Goal: Task Accomplishment & Management: Manage account settings

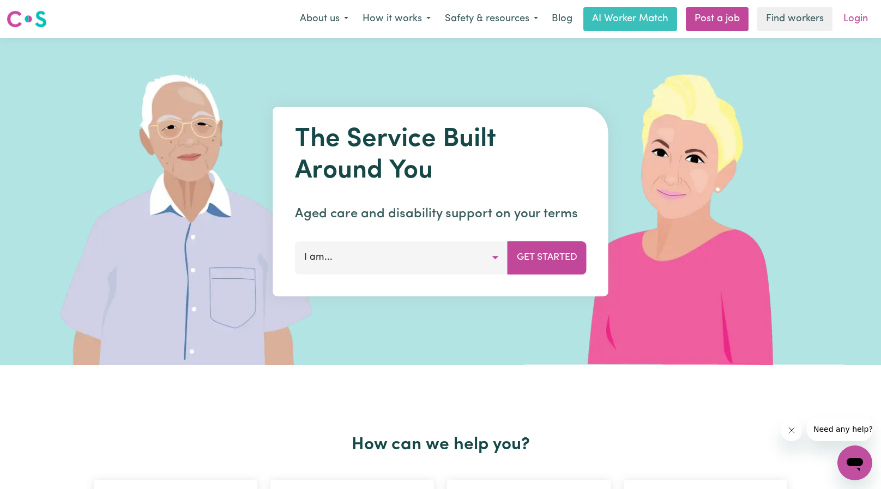
click at [858, 20] on link "Login" at bounding box center [856, 19] width 38 height 24
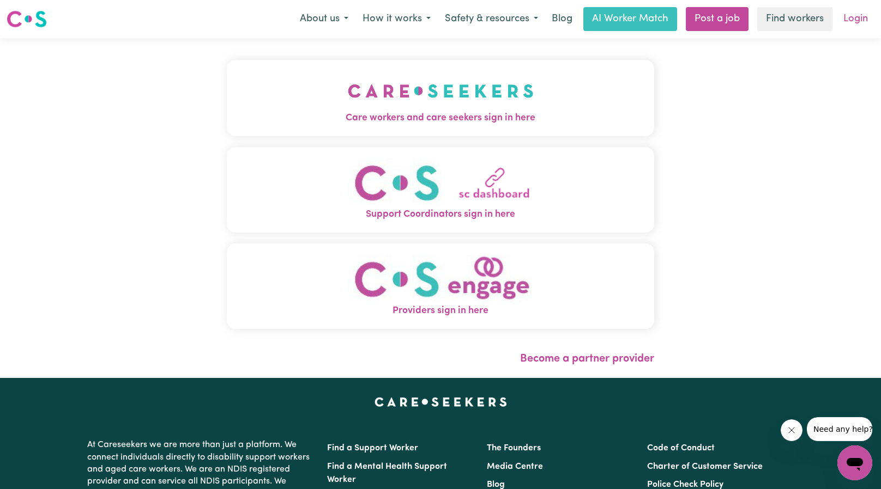
click at [861, 18] on link "Login" at bounding box center [856, 19] width 38 height 24
click at [781, 84] on div "Care workers and care seekers sign in here Support Coordinators sign in here Pr…" at bounding box center [440, 208] width 881 height 340
click at [850, 23] on link "Login" at bounding box center [856, 19] width 38 height 24
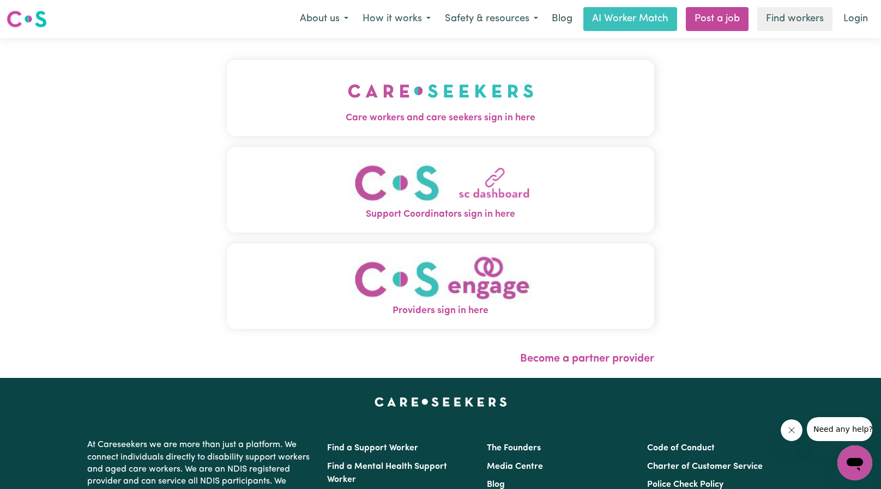
click at [463, 98] on img "Care workers and care seekers sign in here" at bounding box center [441, 91] width 186 height 40
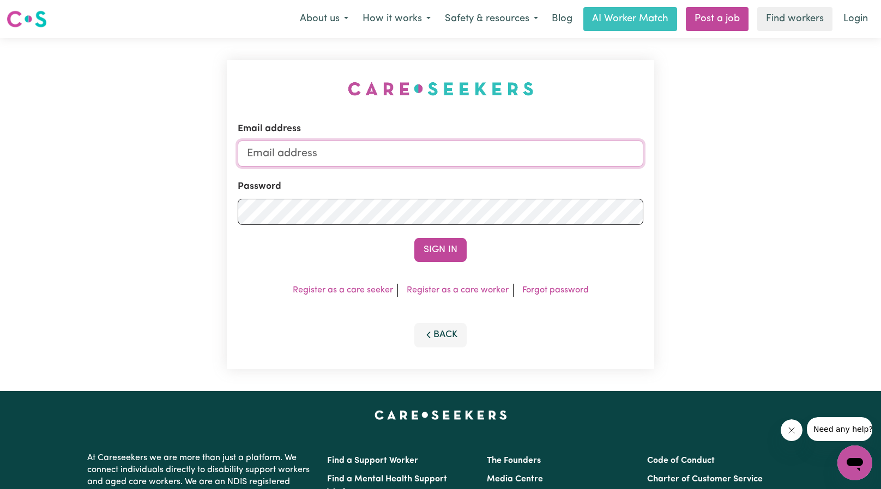
click at [434, 141] on input "Email address" at bounding box center [441, 154] width 406 height 26
type input "[EMAIL_ADDRESS][DOMAIN_NAME]"
click at [434, 244] on button "Sign In" at bounding box center [440, 250] width 52 height 24
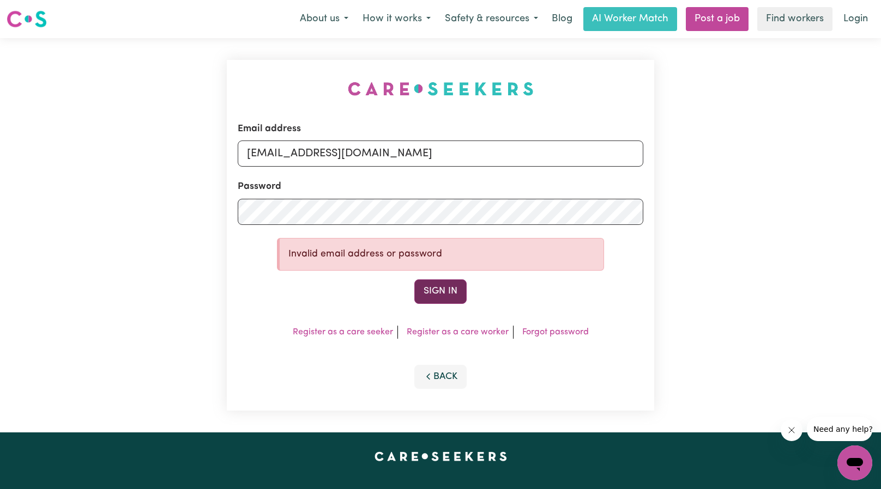
click at [458, 291] on button "Sign In" at bounding box center [440, 292] width 52 height 24
click at [434, 287] on button "Sign In" at bounding box center [440, 292] width 52 height 24
click at [545, 336] on link "Forgot password" at bounding box center [555, 332] width 67 height 9
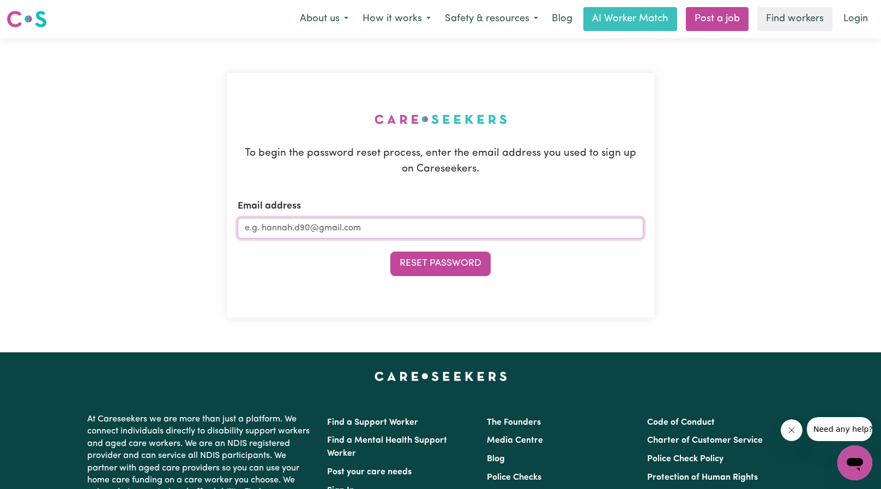
click at [356, 218] on input "Email address" at bounding box center [441, 228] width 406 height 21
type input "[EMAIL_ADDRESS][DOMAIN_NAME]"
click at [425, 262] on button "Reset Password" at bounding box center [440, 264] width 100 height 24
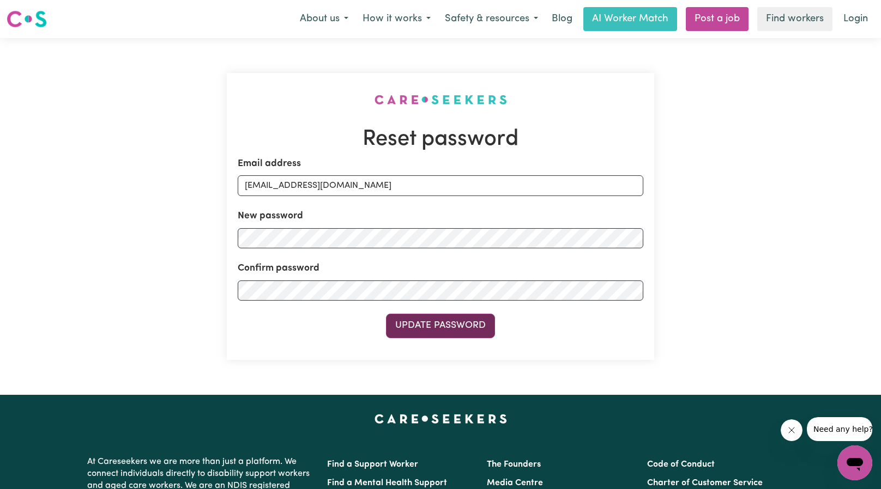
click at [442, 330] on button "Update Password" at bounding box center [440, 326] width 109 height 24
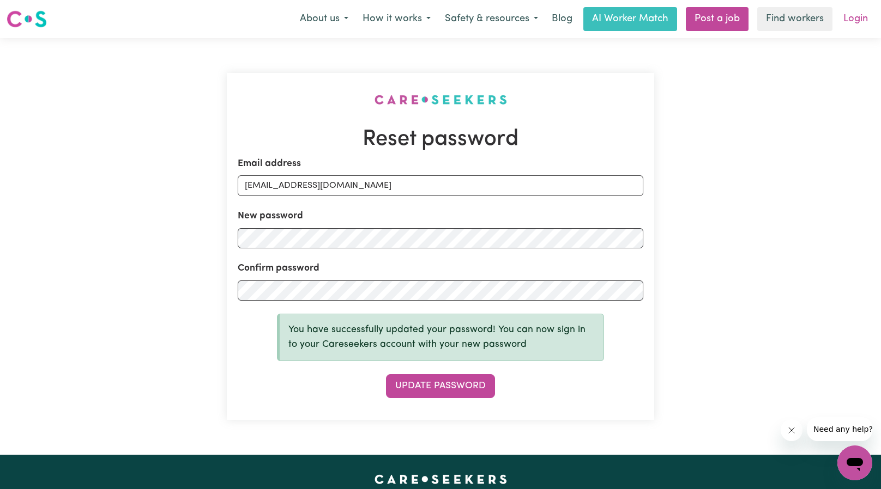
click at [855, 17] on link "Login" at bounding box center [856, 19] width 38 height 24
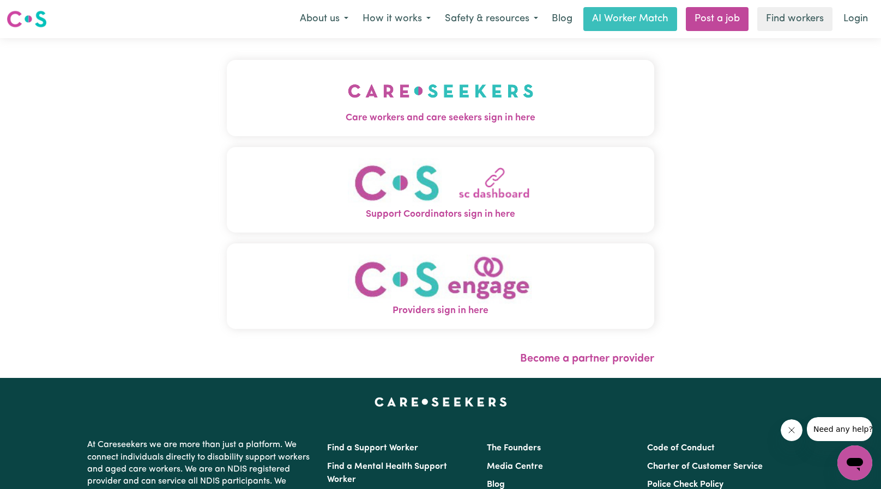
click at [467, 106] on img "Care workers and care seekers sign in here" at bounding box center [441, 91] width 186 height 40
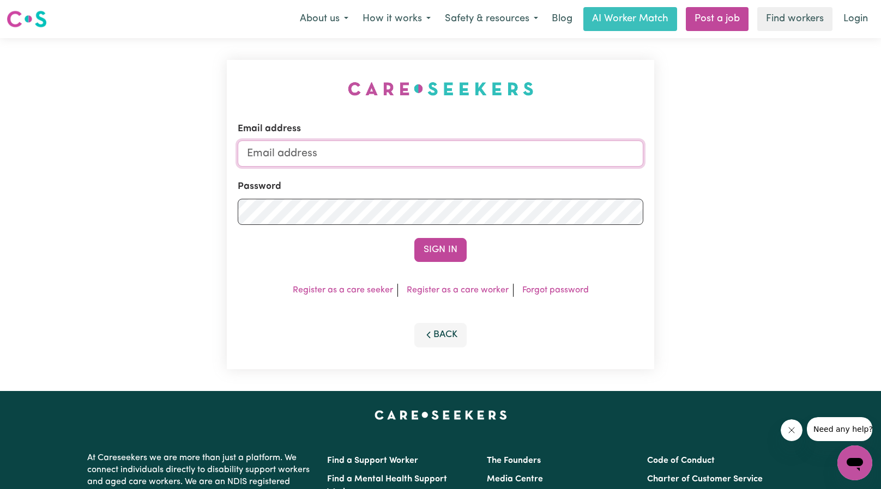
click at [303, 156] on input "Email address" at bounding box center [441, 154] width 406 height 26
type input "[EMAIL_ADDRESS][DOMAIN_NAME]"
click at [432, 250] on button "Sign In" at bounding box center [440, 250] width 52 height 24
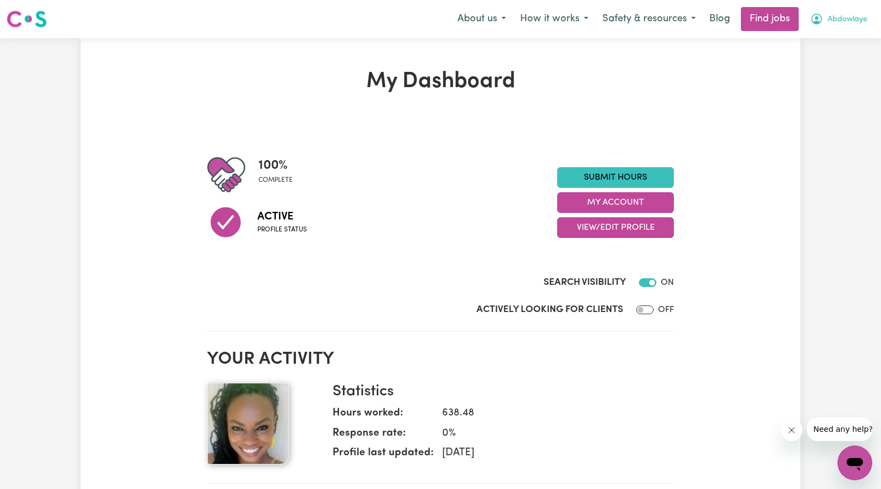
click at [846, 14] on span "Abdowlaye" at bounding box center [847, 20] width 40 height 12
click at [849, 23] on span "Abdowlaye" at bounding box center [847, 20] width 40 height 12
click at [843, 21] on span "Abdowlaye" at bounding box center [847, 20] width 40 height 12
click at [836, 65] on link "My Dashboard" at bounding box center [831, 62] width 86 height 21
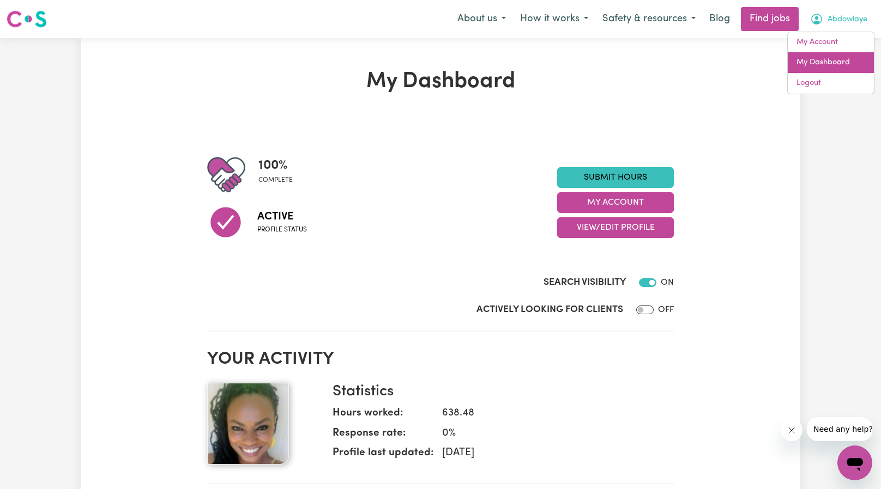
click at [821, 58] on link "My Dashboard" at bounding box center [831, 62] width 86 height 21
click at [827, 45] on link "My Account" at bounding box center [831, 42] width 86 height 21
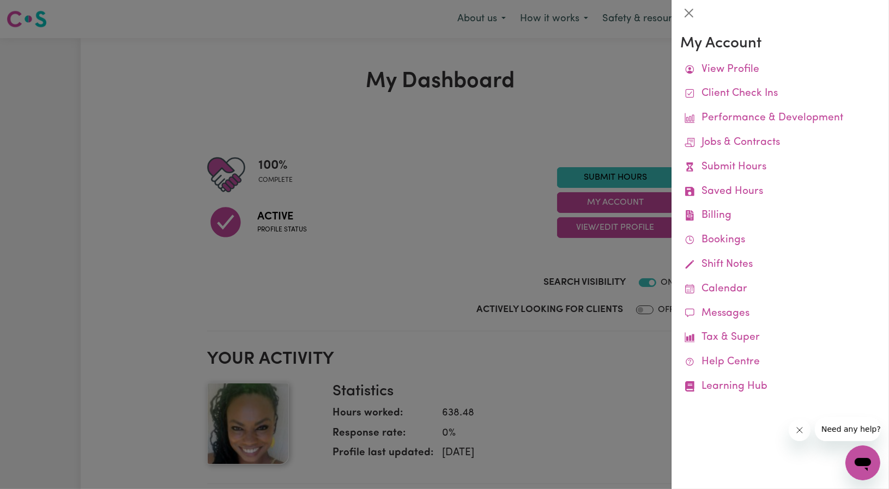
click at [638, 91] on div at bounding box center [444, 244] width 889 height 489
